Goal: Task Accomplishment & Management: Manage account settings

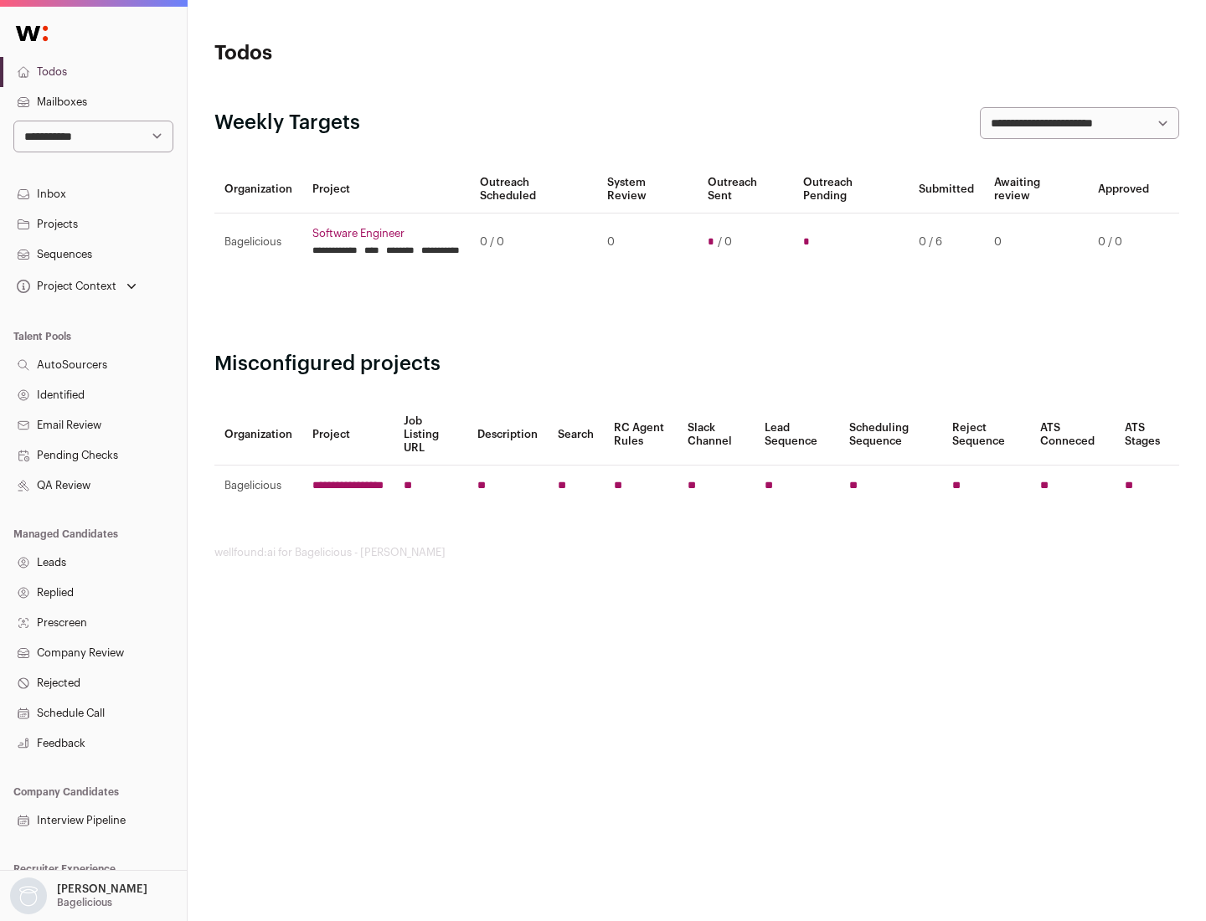
click at [93, 224] on link "Projects" at bounding box center [93, 224] width 187 height 30
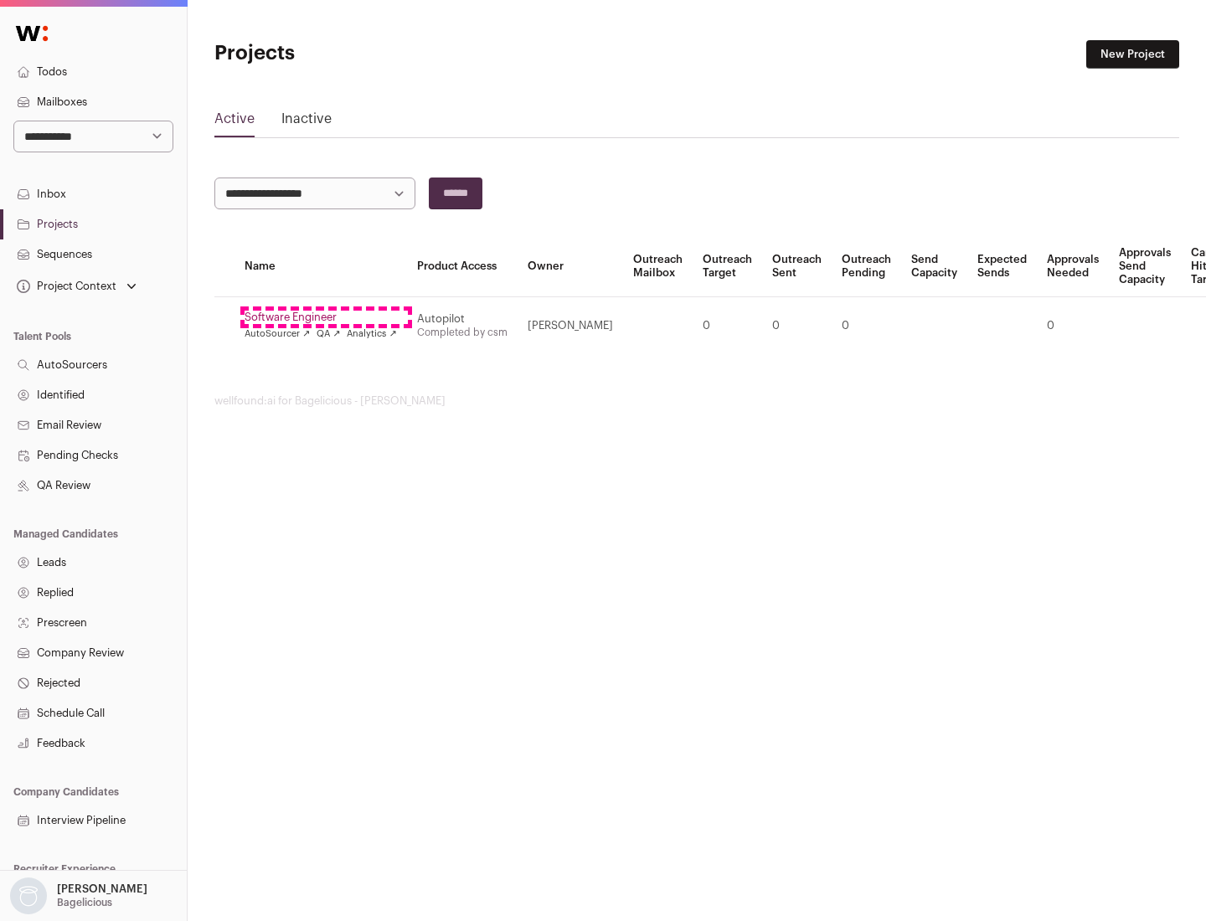
click at [326, 317] on link "Software Engineer" at bounding box center [320, 317] width 152 height 13
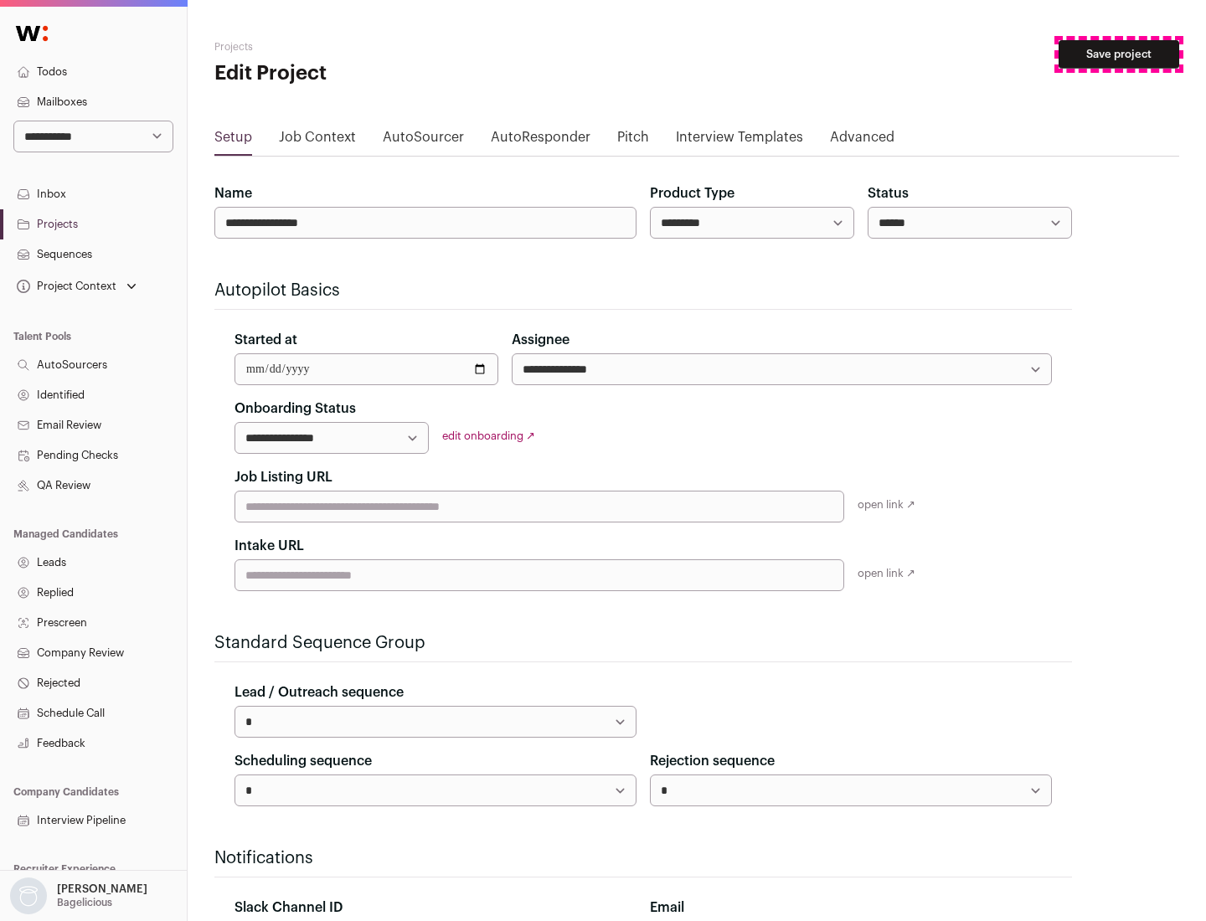
click at [1119, 54] on button "Save project" at bounding box center [1118, 54] width 121 height 28
